Goal: Task Accomplishment & Management: Use online tool/utility

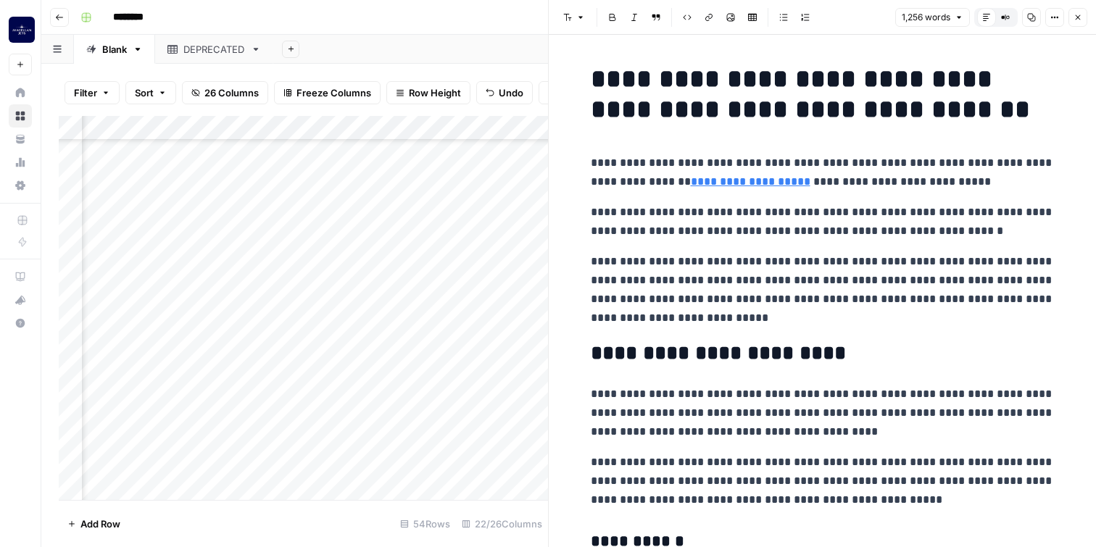
scroll to position [954, 0]
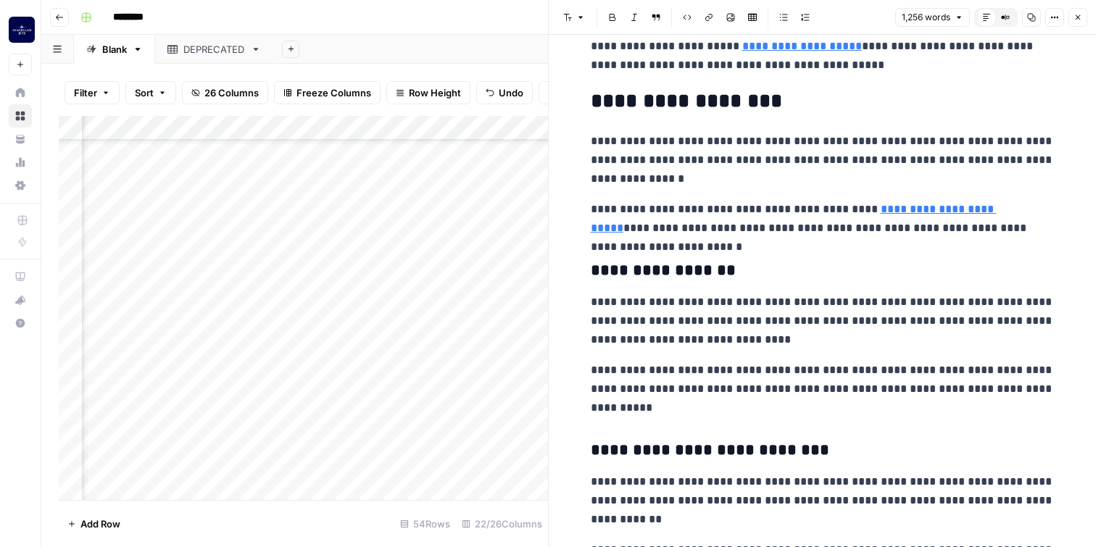
click at [1082, 20] on button "Close" at bounding box center [1077, 17] width 19 height 19
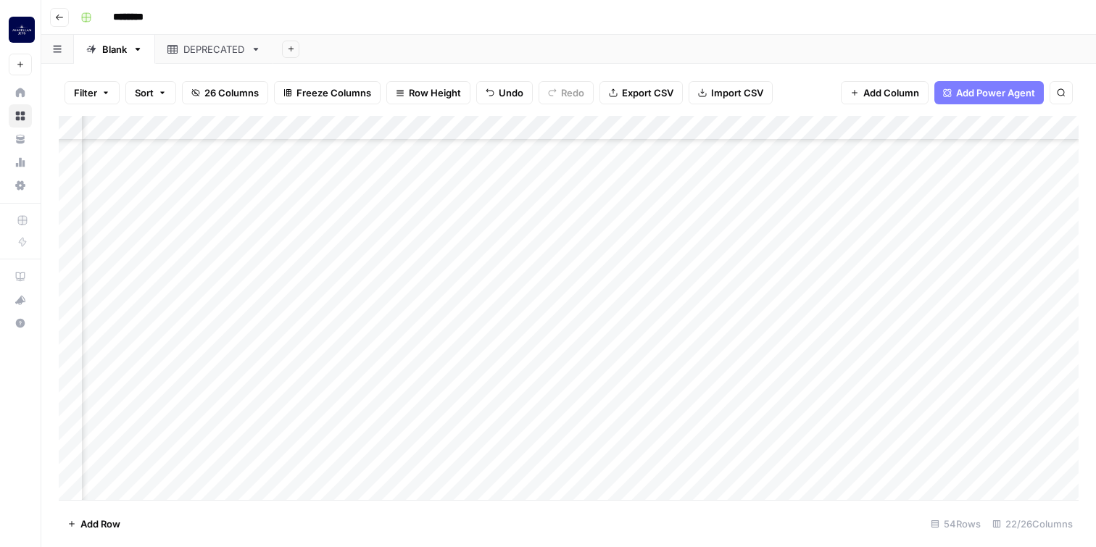
scroll to position [994, 1707]
click at [363, 460] on div "Add Column" at bounding box center [569, 308] width 1020 height 384
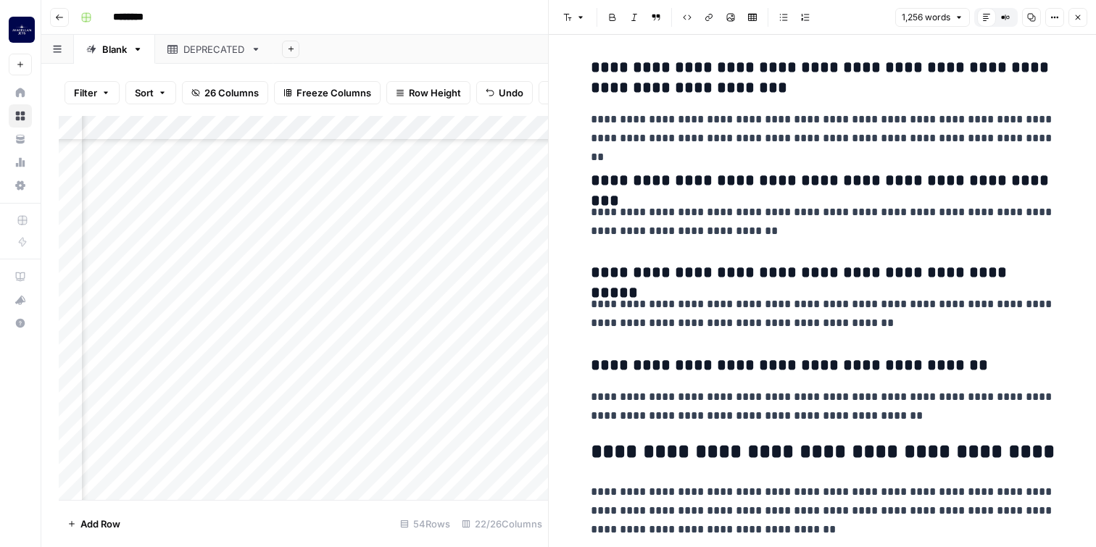
scroll to position [3199, 0]
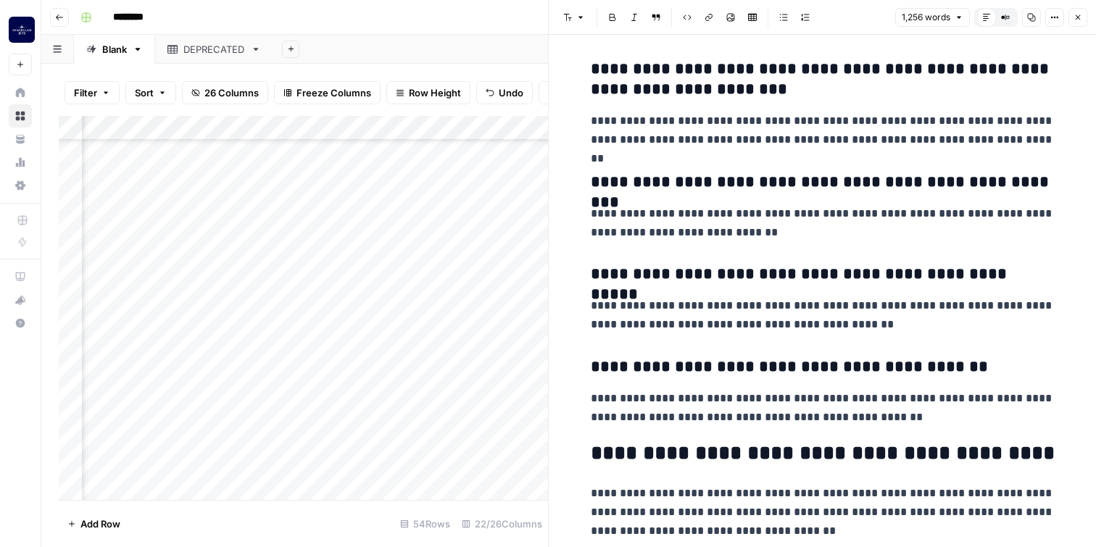
click at [593, 178] on h3 "**********" at bounding box center [823, 182] width 464 height 20
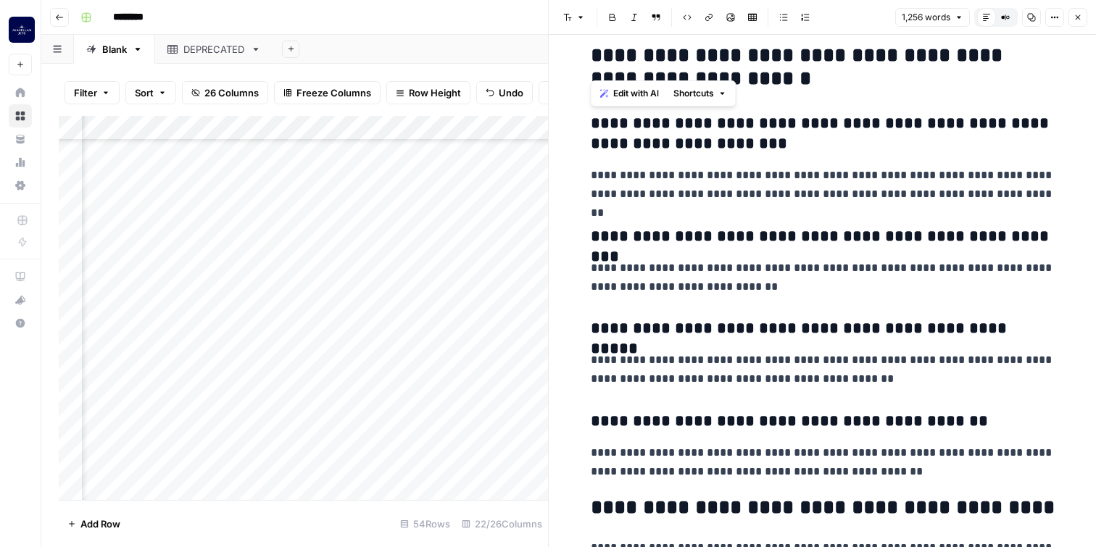
drag, startPoint x: 588, startPoint y: 124, endPoint x: 927, endPoint y: 485, distance: 494.7
copy div "**********"
click at [757, 359] on p "**********" at bounding box center [823, 370] width 464 height 38
click at [617, 375] on p "**********" at bounding box center [823, 370] width 464 height 38
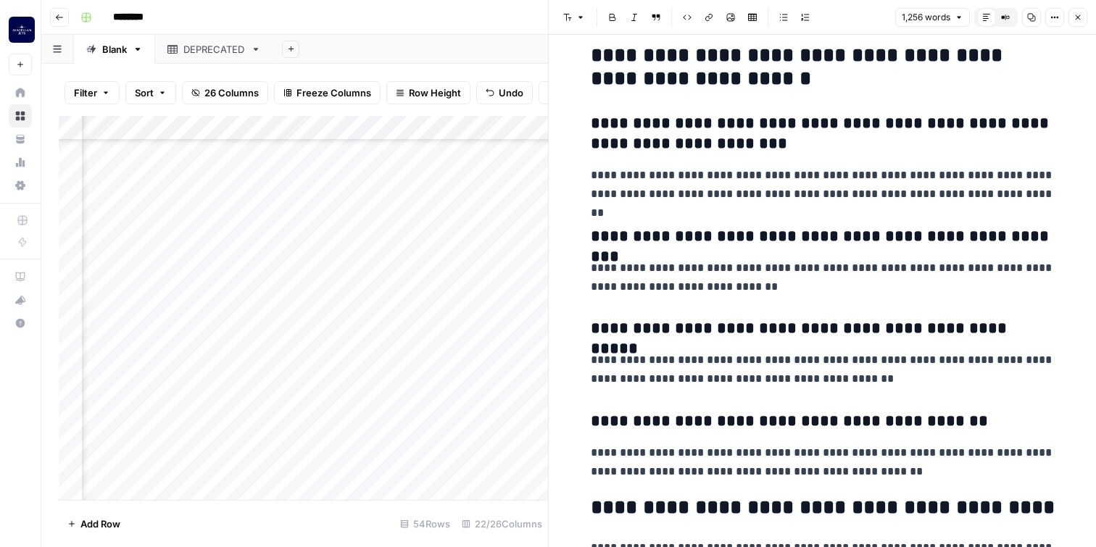
click at [599, 322] on h3 "**********" at bounding box center [823, 329] width 464 height 20
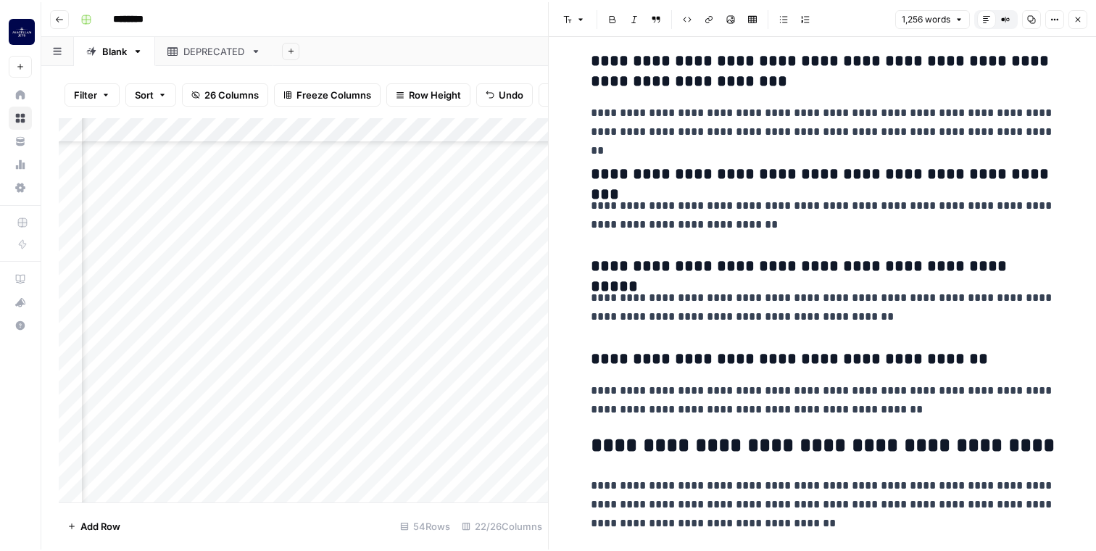
scroll to position [3220, 0]
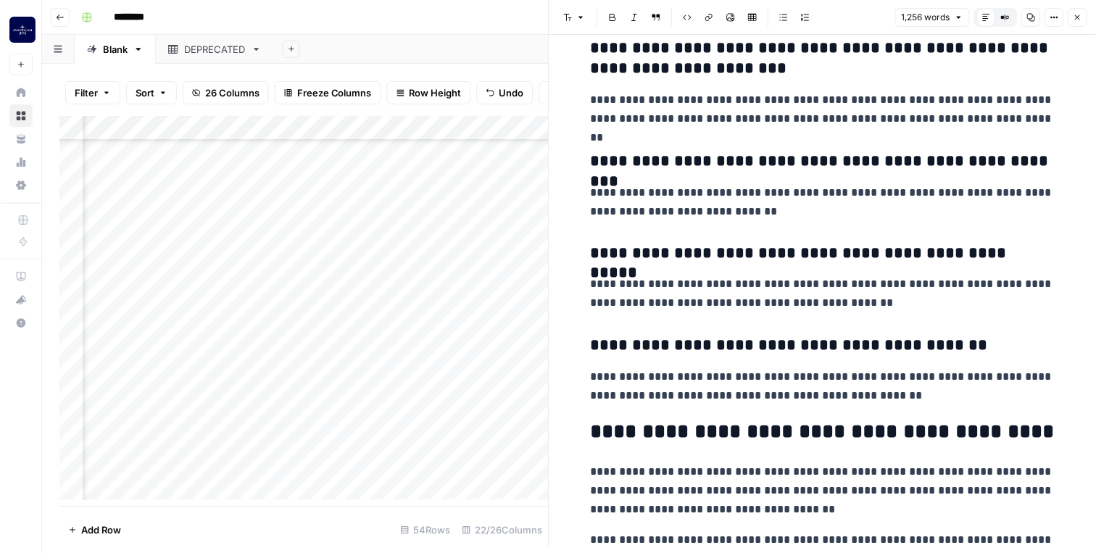
scroll to position [988, 1707]
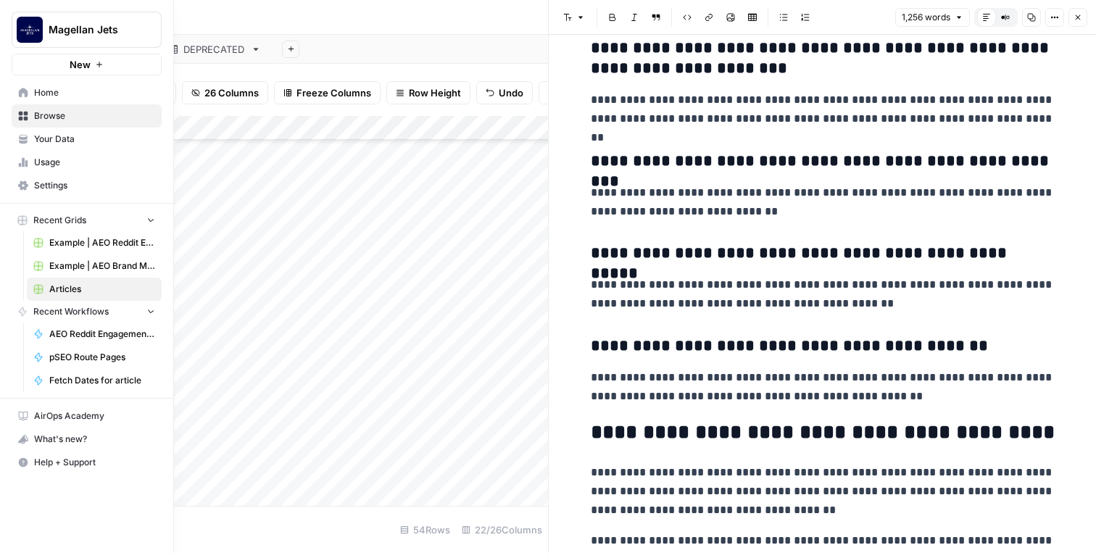
click at [20, 90] on icon at bounding box center [23, 92] width 9 height 9
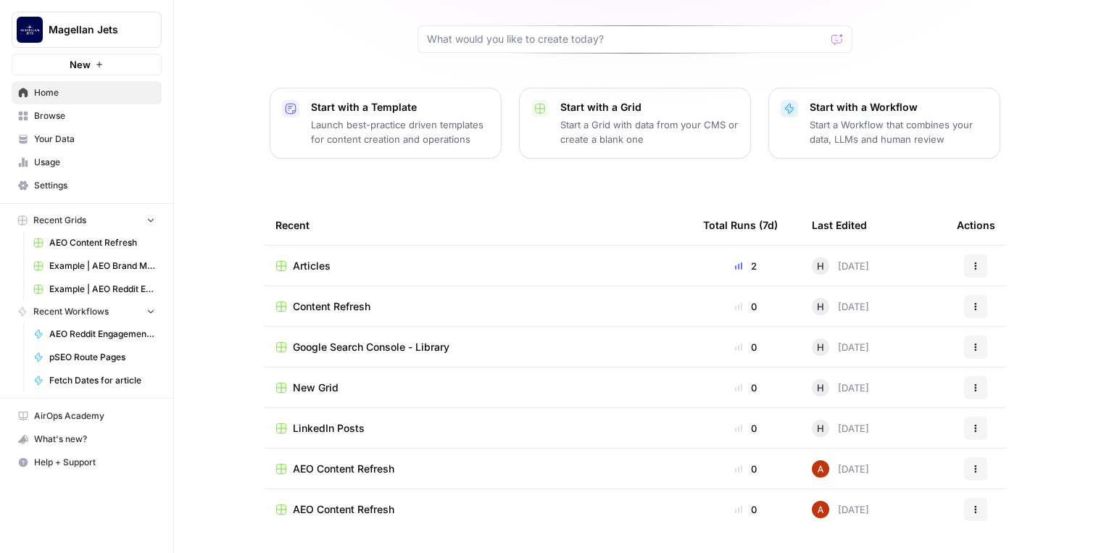
scroll to position [111, 0]
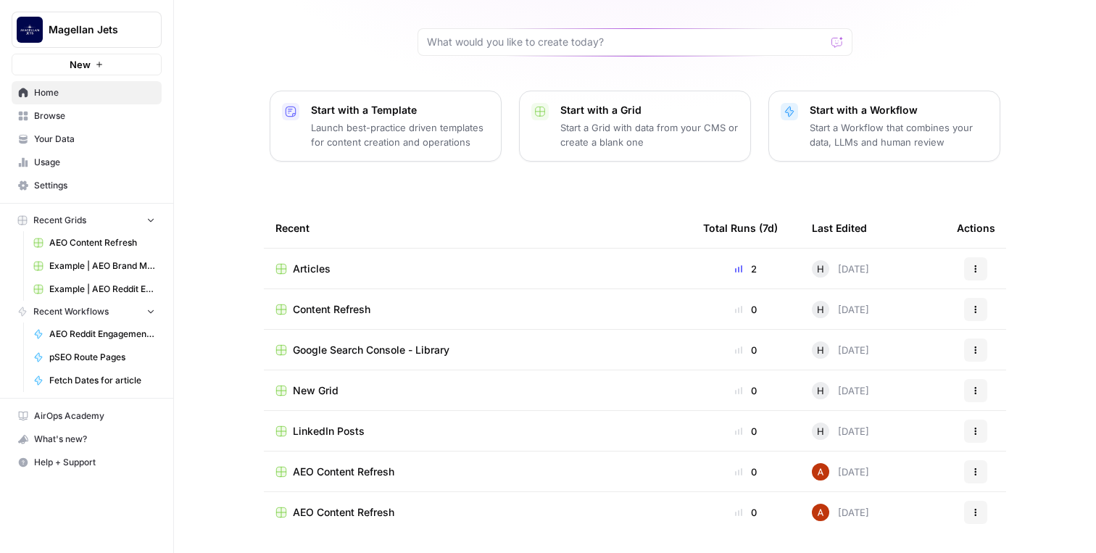
click at [209, 426] on div "Hope, let's start your next content workflow Start with a Template Launch best-…" at bounding box center [635, 222] width 922 height 667
click at [77, 246] on span "AEO Content Refresh" at bounding box center [102, 242] width 106 height 13
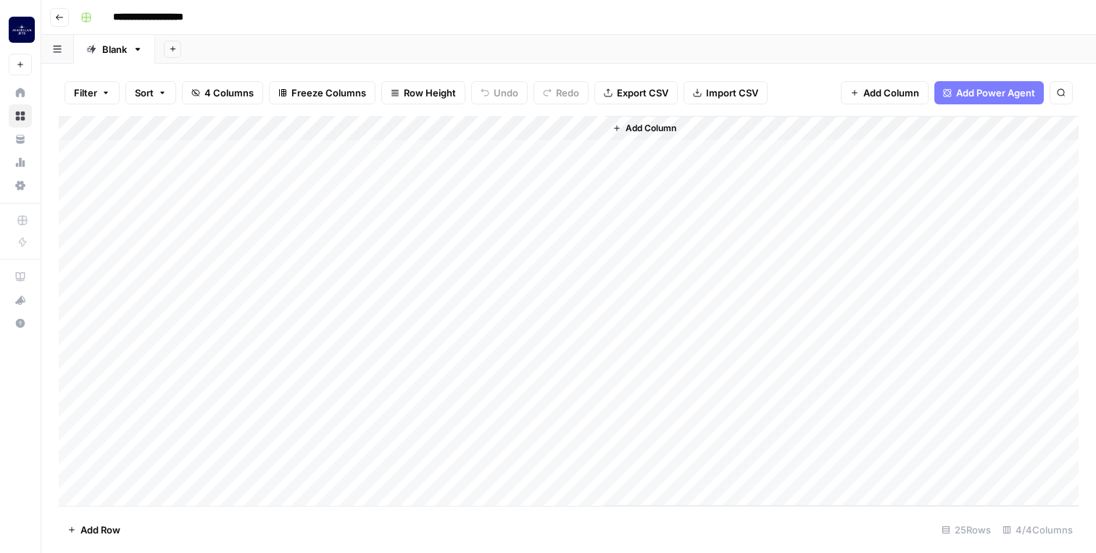
click at [308, 151] on div "Add Column" at bounding box center [569, 311] width 1020 height 390
click at [328, 157] on div "Add Column" at bounding box center [569, 311] width 1020 height 390
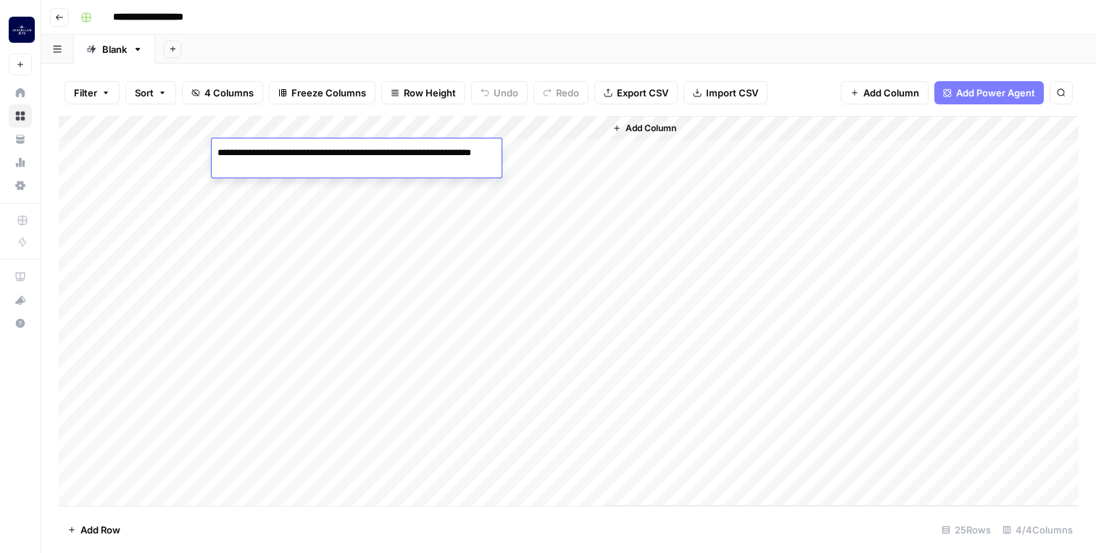
click at [328, 157] on textarea "**********" at bounding box center [357, 160] width 290 height 35
click at [330, 198] on div "Add Column" at bounding box center [569, 311] width 1020 height 390
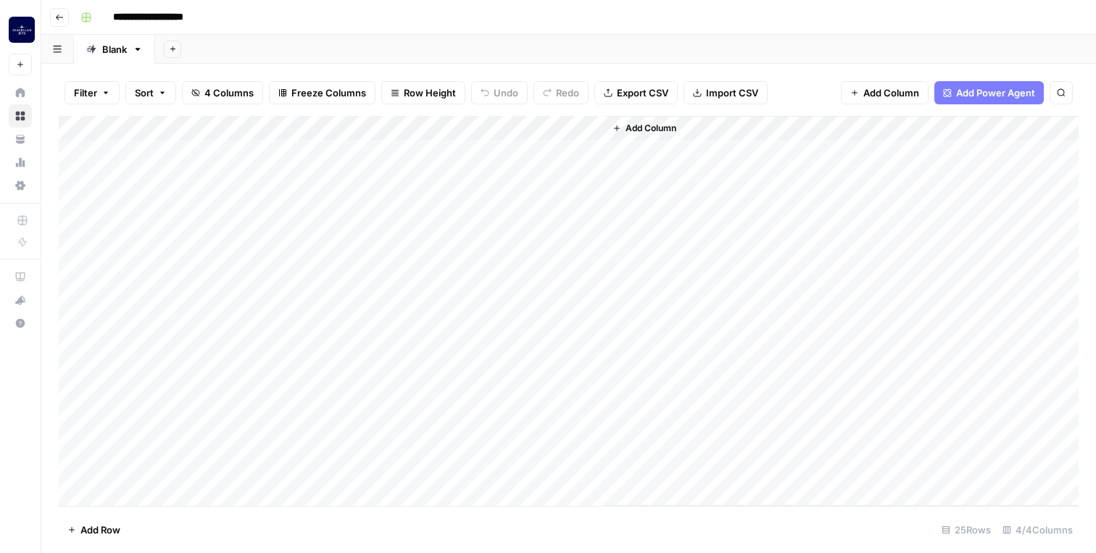
click at [330, 180] on div "Add Column" at bounding box center [569, 311] width 1020 height 390
click at [330, 180] on textarea "**********" at bounding box center [350, 177] width 277 height 20
click at [315, 228] on div "Add Column" at bounding box center [569, 311] width 1020 height 390
click at [194, 175] on div "Add Column" at bounding box center [569, 311] width 1020 height 390
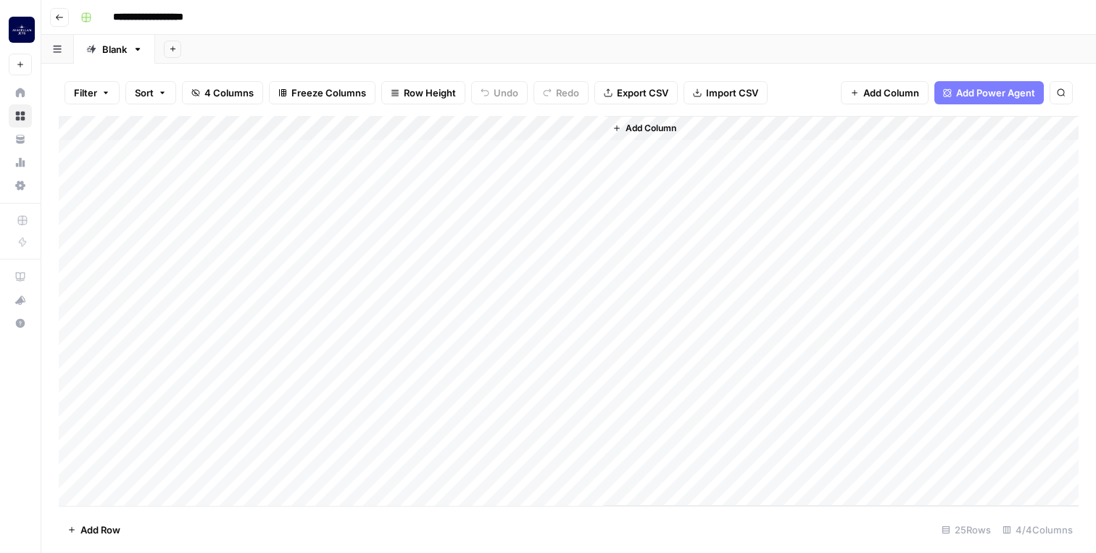
click at [304, 230] on div "Add Column" at bounding box center [569, 311] width 1020 height 390
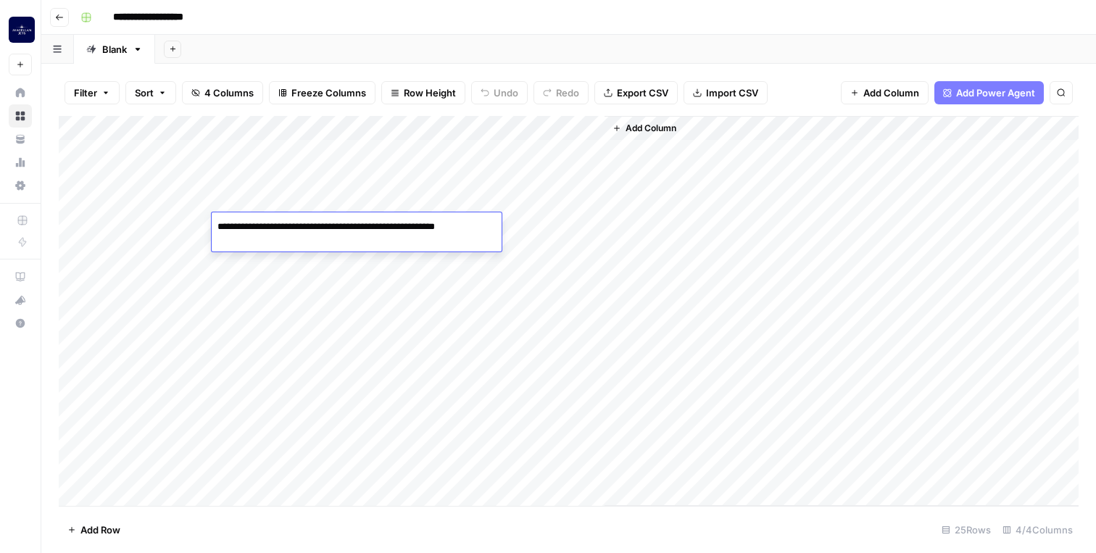
click at [323, 287] on div "Add Column" at bounding box center [569, 311] width 1020 height 390
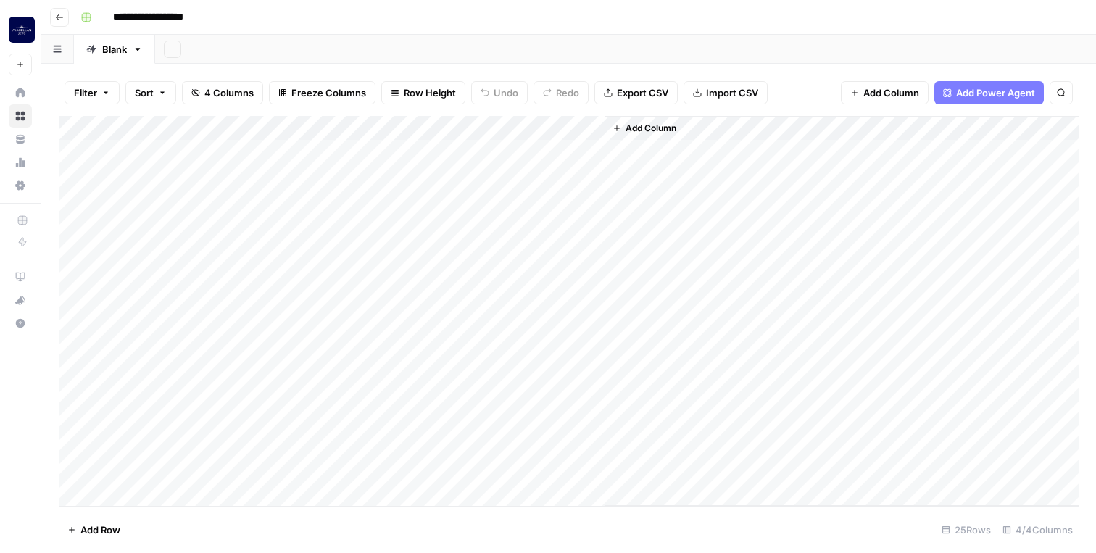
click at [323, 287] on div "Add Column" at bounding box center [569, 311] width 1020 height 390
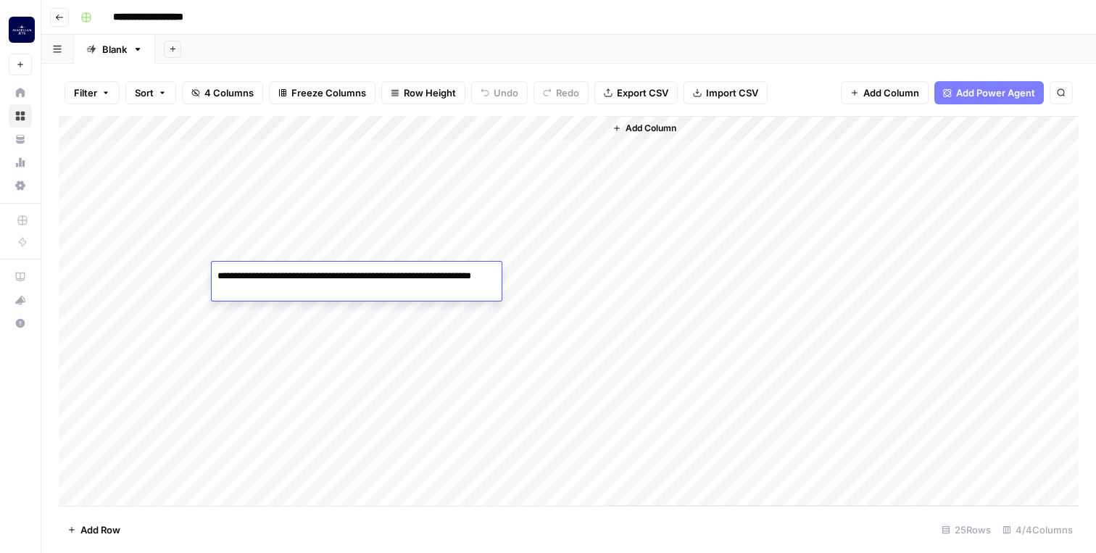
click at [315, 325] on div "Add Column" at bounding box center [569, 311] width 1020 height 390
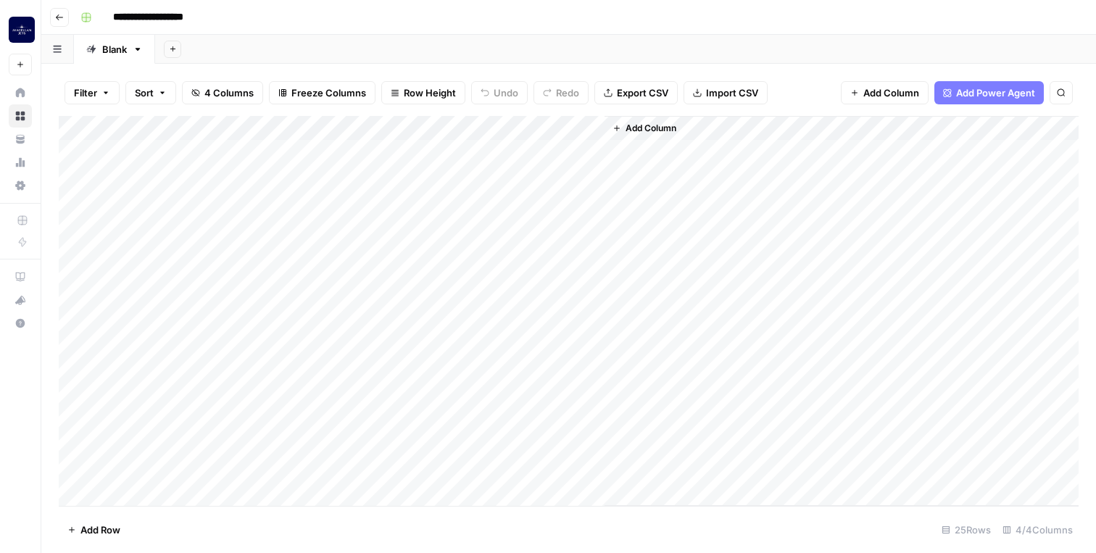
click at [315, 325] on div "Add Column" at bounding box center [569, 311] width 1020 height 390
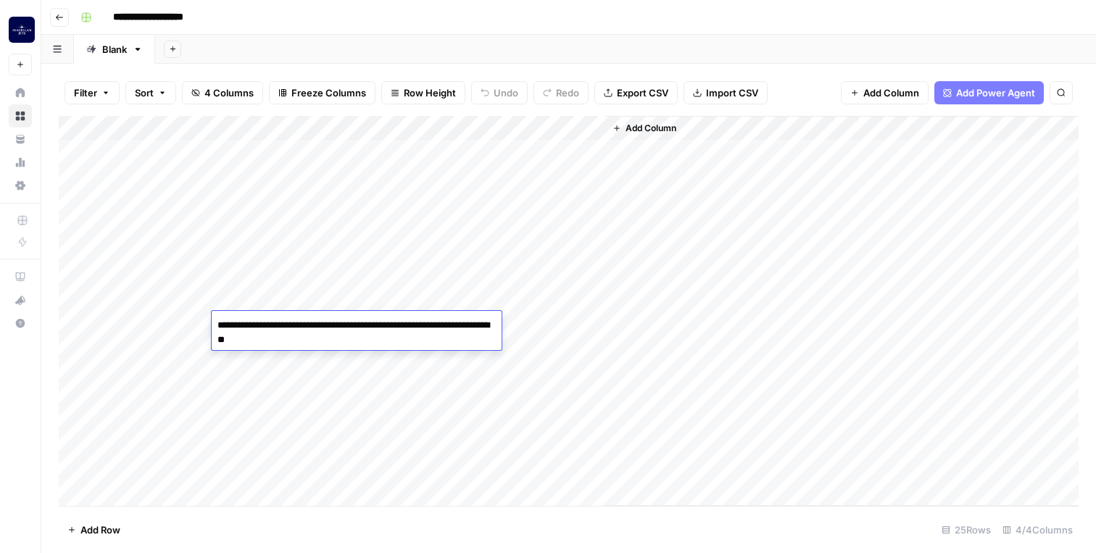
click at [310, 380] on div "Add Column" at bounding box center [569, 311] width 1020 height 390
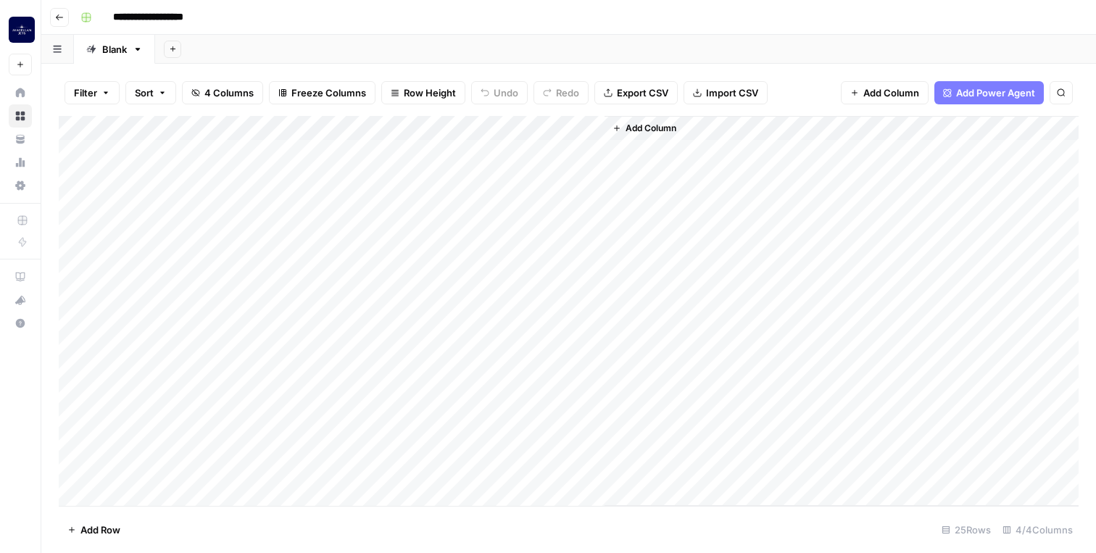
click at [310, 380] on div "Add Column" at bounding box center [569, 311] width 1020 height 390
click at [315, 420] on div "Add Column" at bounding box center [569, 311] width 1020 height 390
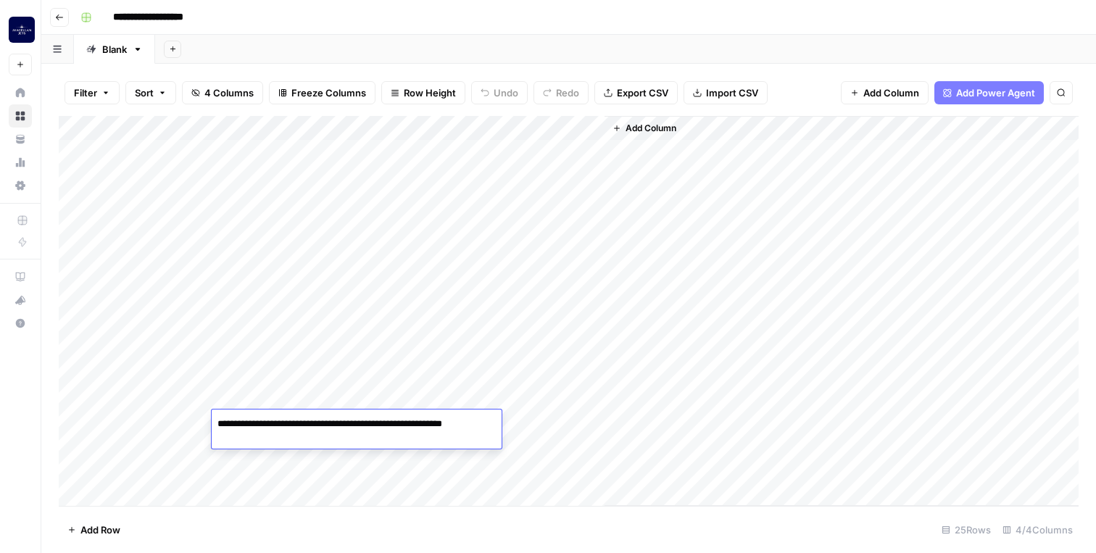
click at [323, 466] on div "Add Column" at bounding box center [569, 311] width 1020 height 390
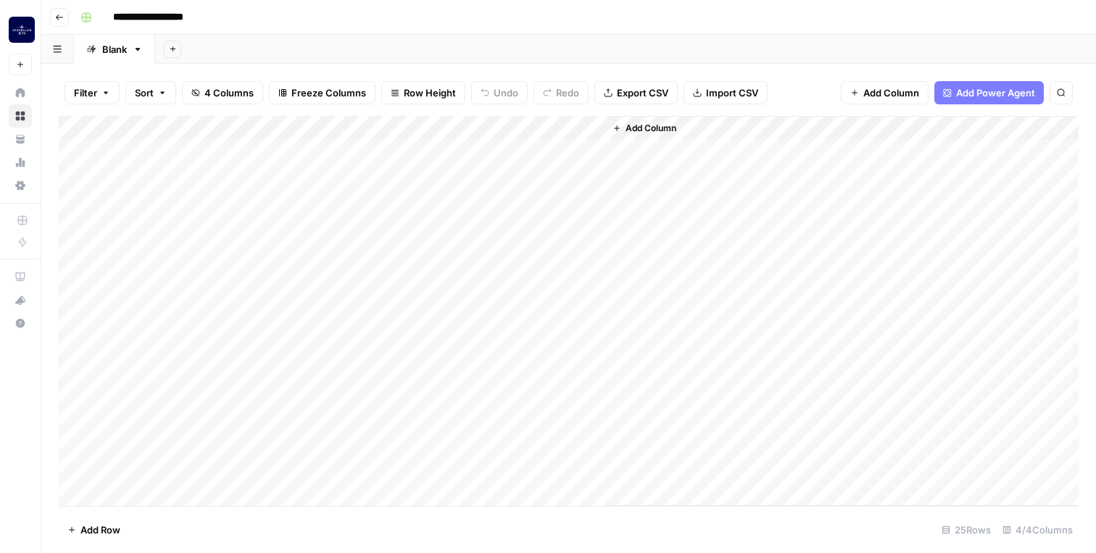
click at [323, 466] on div "Add Column" at bounding box center [569, 311] width 1020 height 390
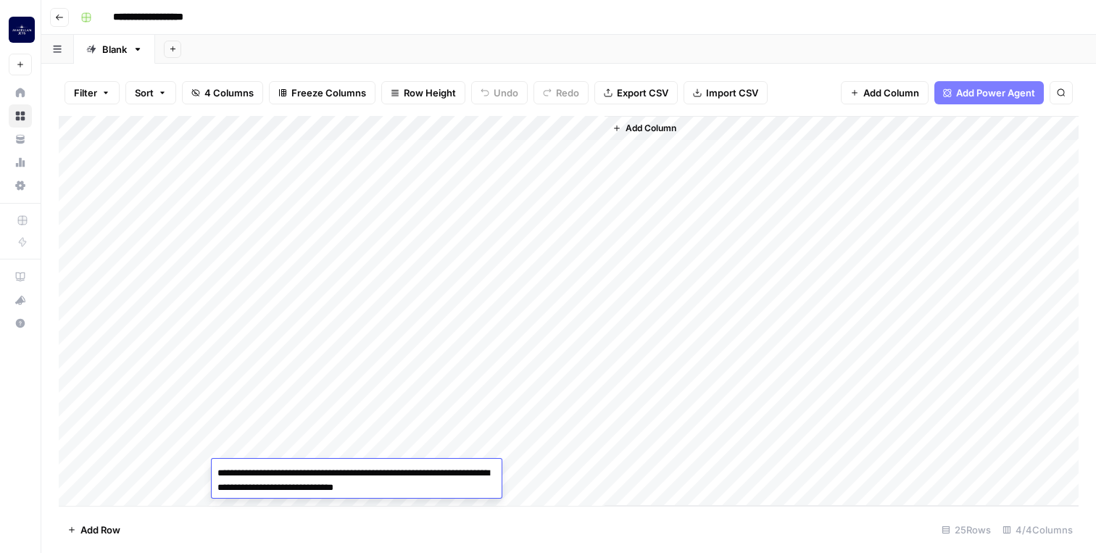
click at [333, 441] on div "Add Column" at bounding box center [569, 311] width 1020 height 390
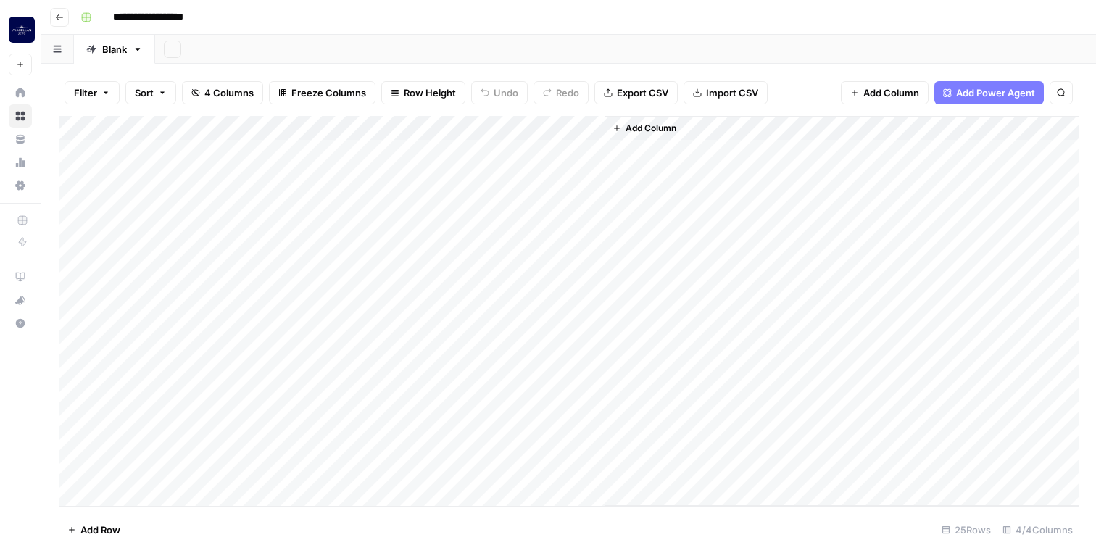
click at [333, 441] on div "Add Column" at bounding box center [569, 311] width 1020 height 390
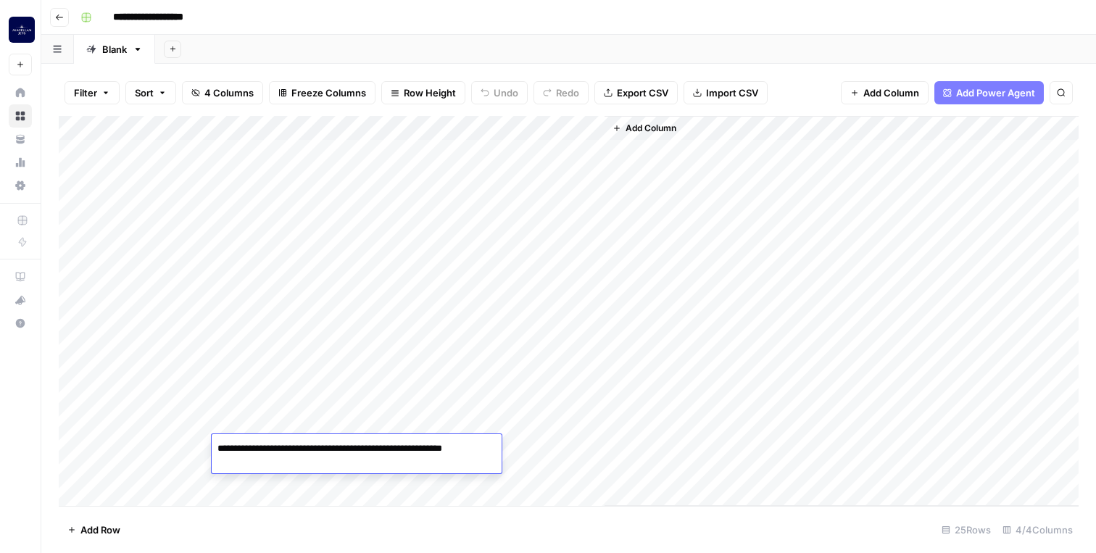
click at [333, 441] on textarea "**********" at bounding box center [357, 455] width 290 height 35
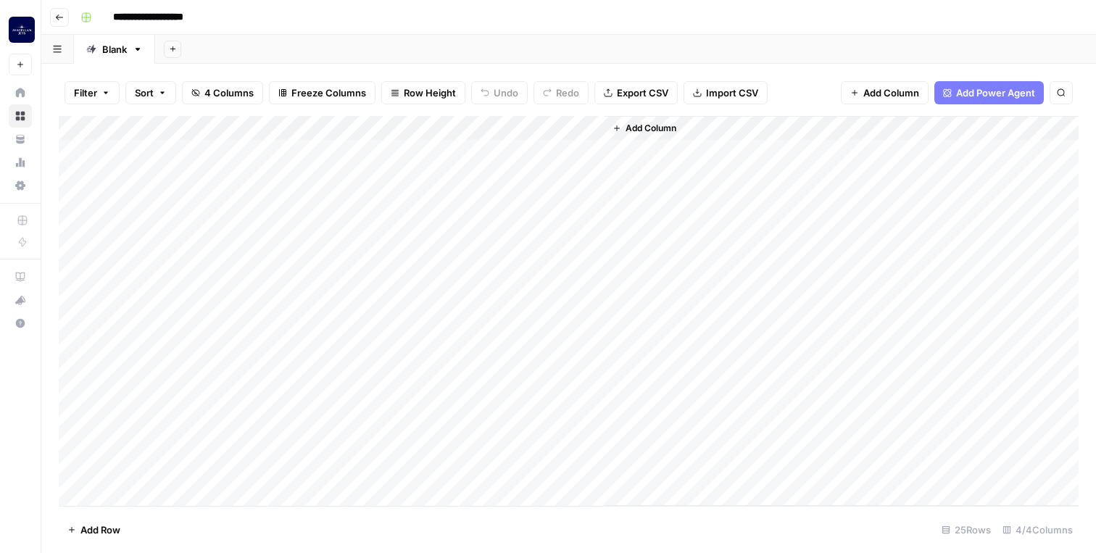
click at [349, 407] on div "Add Column" at bounding box center [569, 311] width 1020 height 390
click at [458, 394] on div "Add Column" at bounding box center [569, 311] width 1020 height 390
click at [300, 387] on div "Add Column" at bounding box center [569, 311] width 1020 height 390
click at [297, 317] on div "Add Column" at bounding box center [569, 311] width 1020 height 390
click at [658, 188] on div "Add Column" at bounding box center [841, 311] width 474 height 390
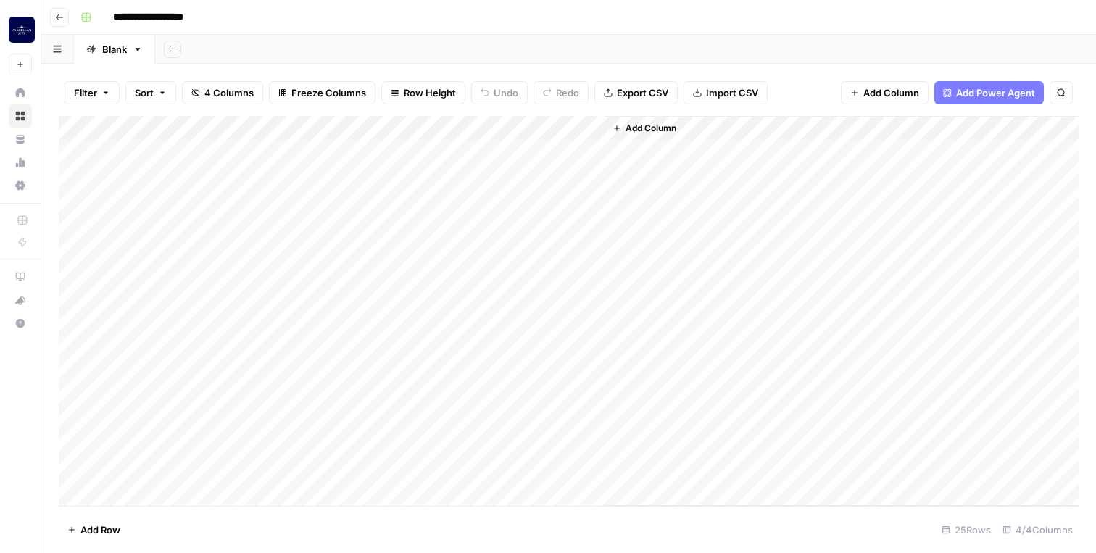
click at [657, 155] on div "Add Column" at bounding box center [841, 311] width 474 height 390
click at [565, 145] on div "Add Column" at bounding box center [569, 311] width 1020 height 390
click at [667, 151] on div "Add Column" at bounding box center [841, 311] width 474 height 390
click at [199, 373] on div "Add Column" at bounding box center [569, 311] width 1020 height 390
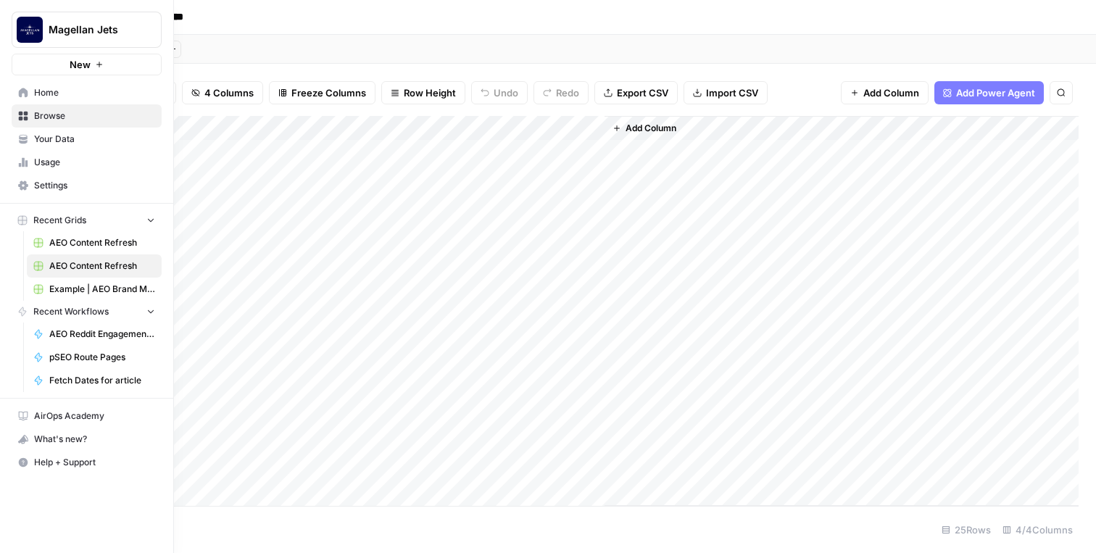
click at [63, 96] on span "Home" at bounding box center [94, 92] width 121 height 13
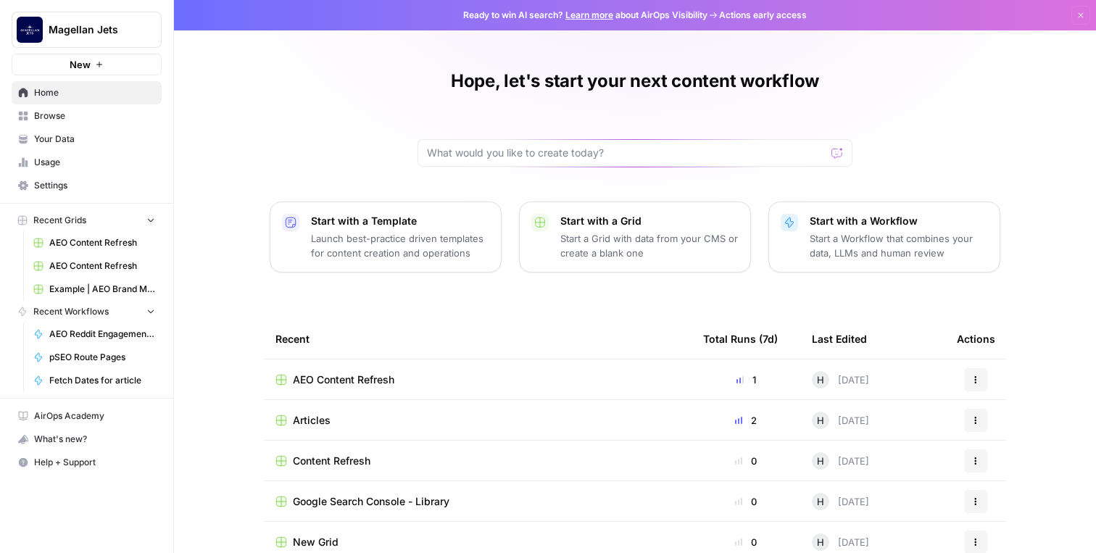
scroll to position [114, 0]
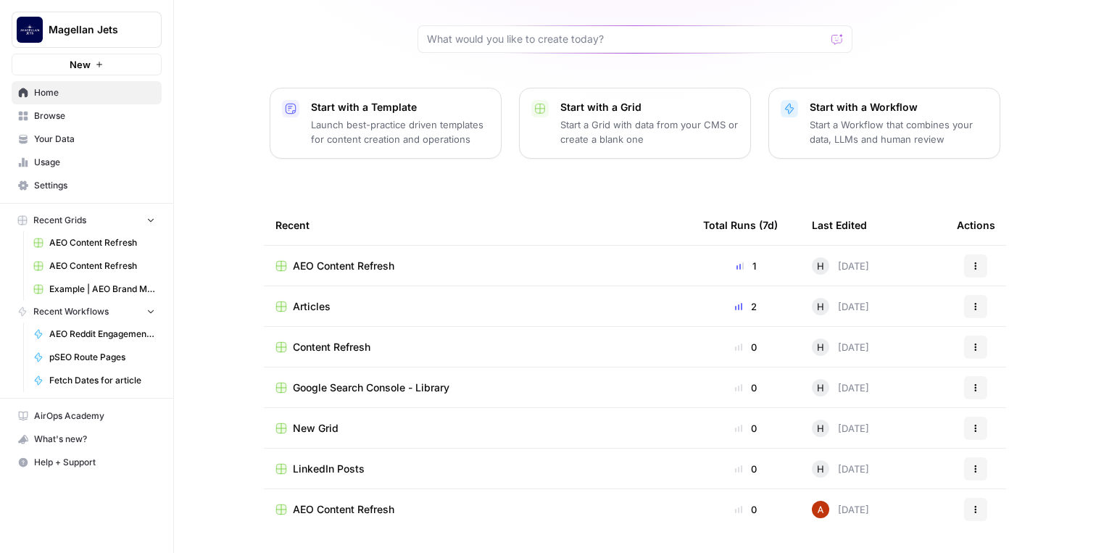
click at [263, 317] on div "Hope, let's start your next content workflow Start with a Template Launch best-…" at bounding box center [635, 219] width 922 height 667
click at [75, 112] on span "Browse" at bounding box center [94, 115] width 121 height 13
